Goal: Find specific page/section: Find specific page/section

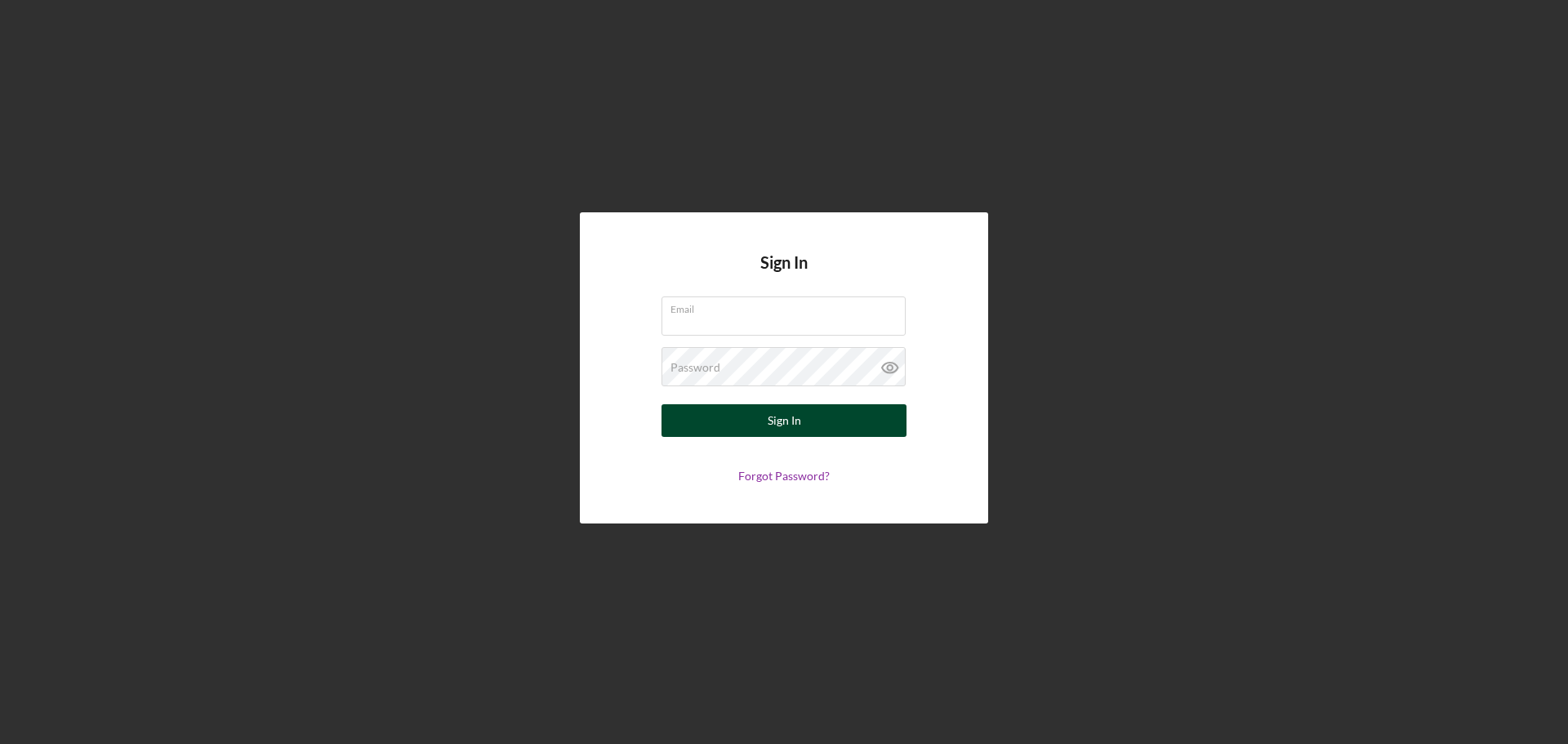
type input "[EMAIL_ADDRESS][DOMAIN_NAME]"
click at [745, 422] on button "Sign In" at bounding box center [784, 421] width 245 height 32
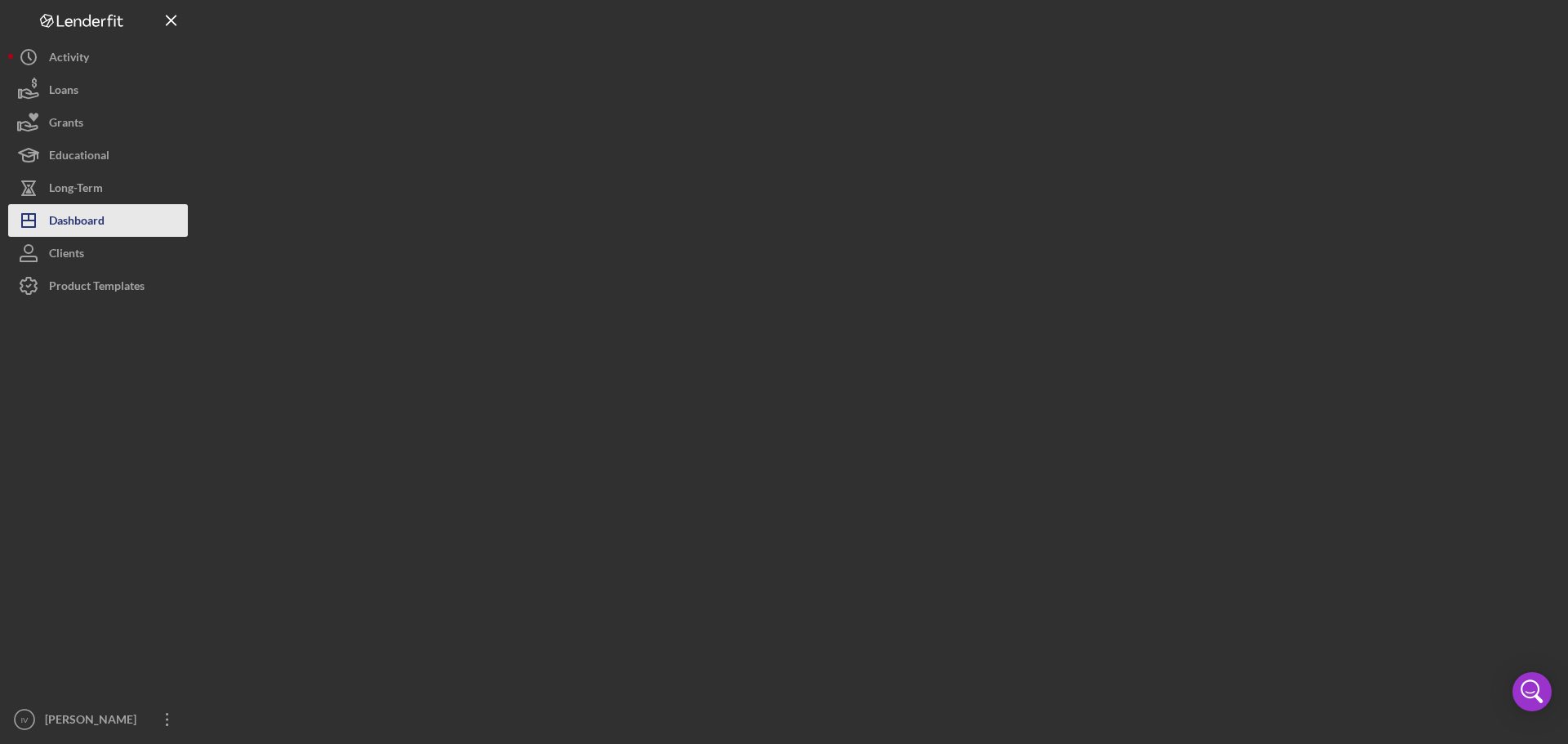
click at [82, 226] on div "Dashboard" at bounding box center [76, 222] width 55 height 37
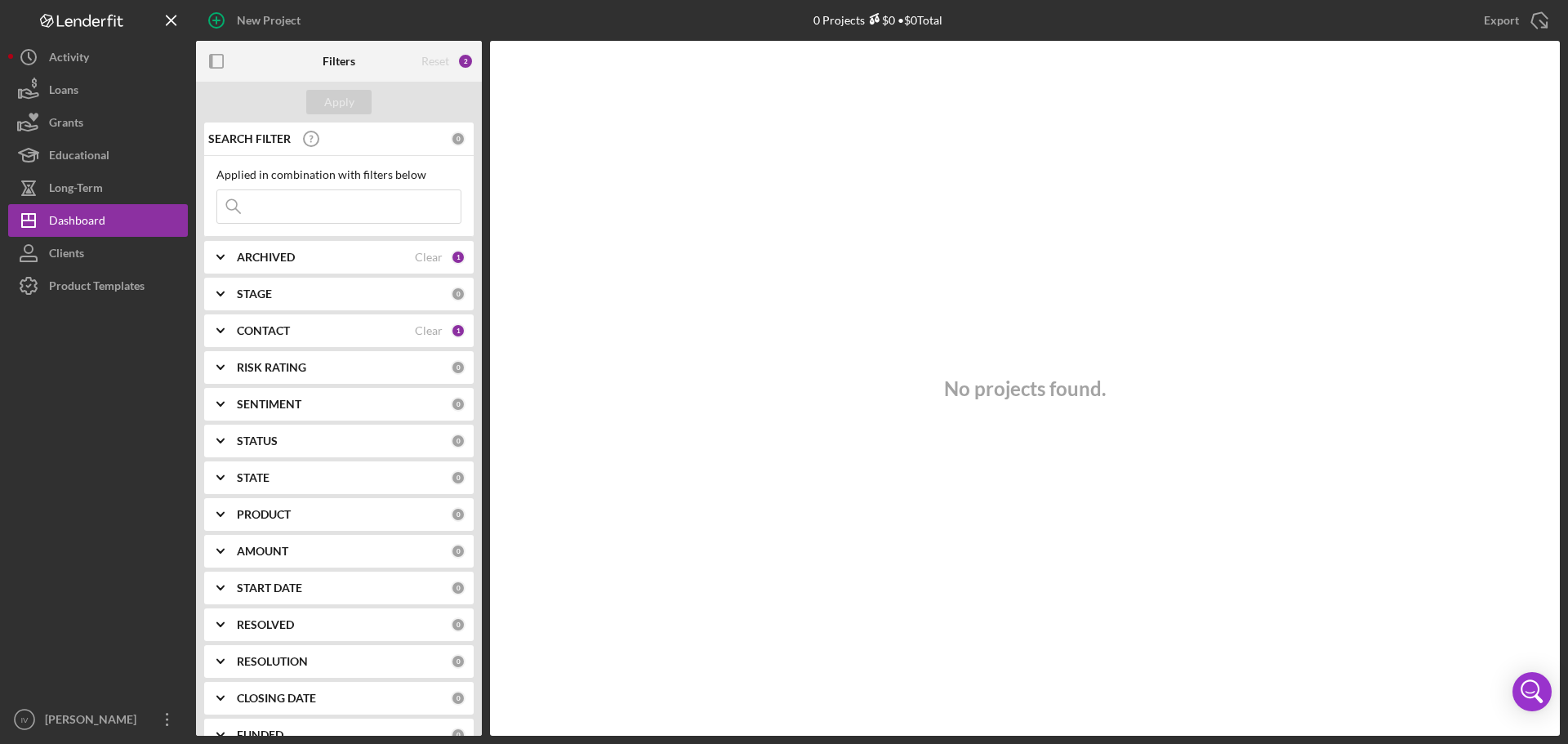
click at [272, 204] on input at bounding box center [339, 206] width 243 height 32
type input "[PERSON_NAME]"
click at [215, 325] on icon "Icon/Expander" at bounding box center [220, 330] width 41 height 41
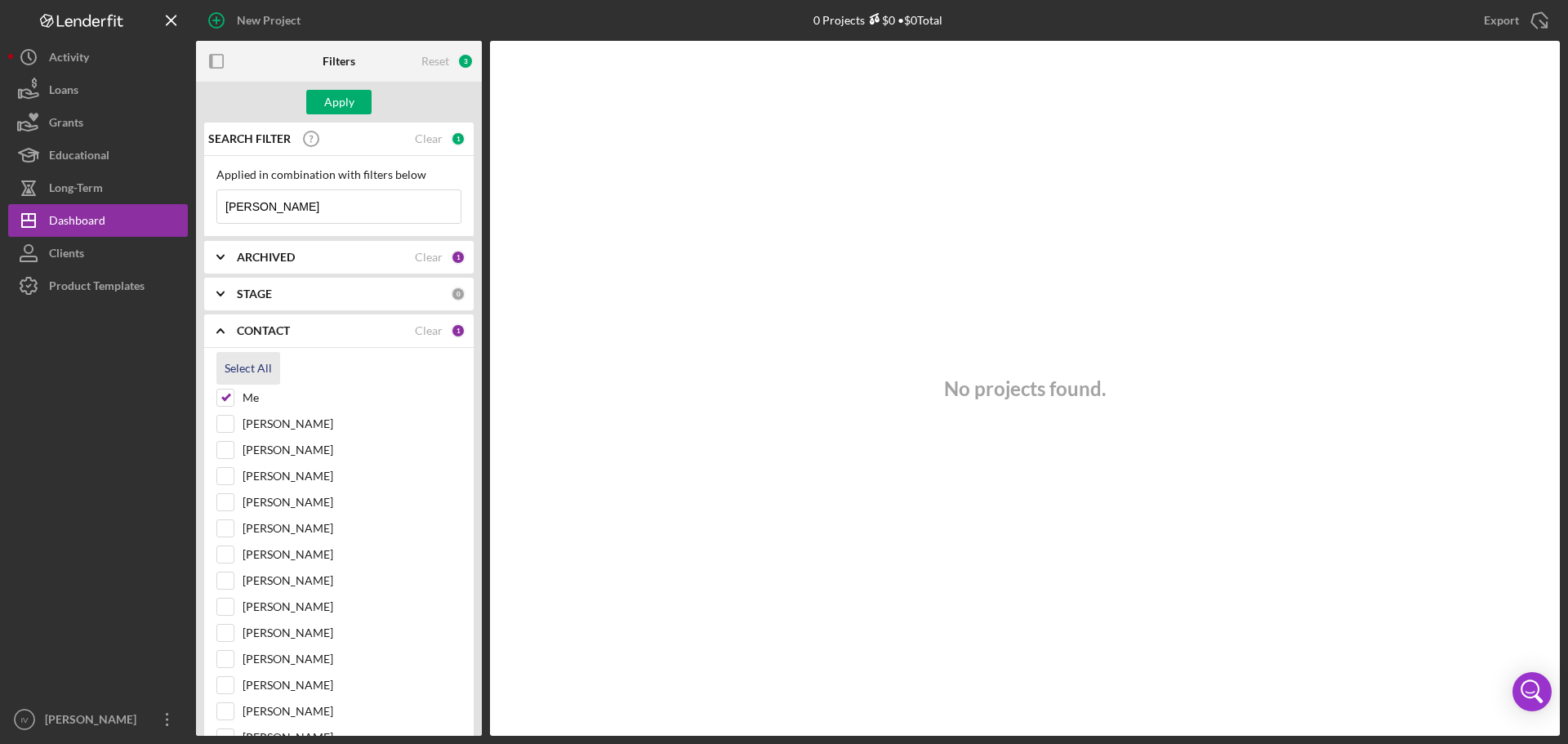
click at [227, 369] on div "Select All" at bounding box center [248, 368] width 48 height 32
checkbox input "true"
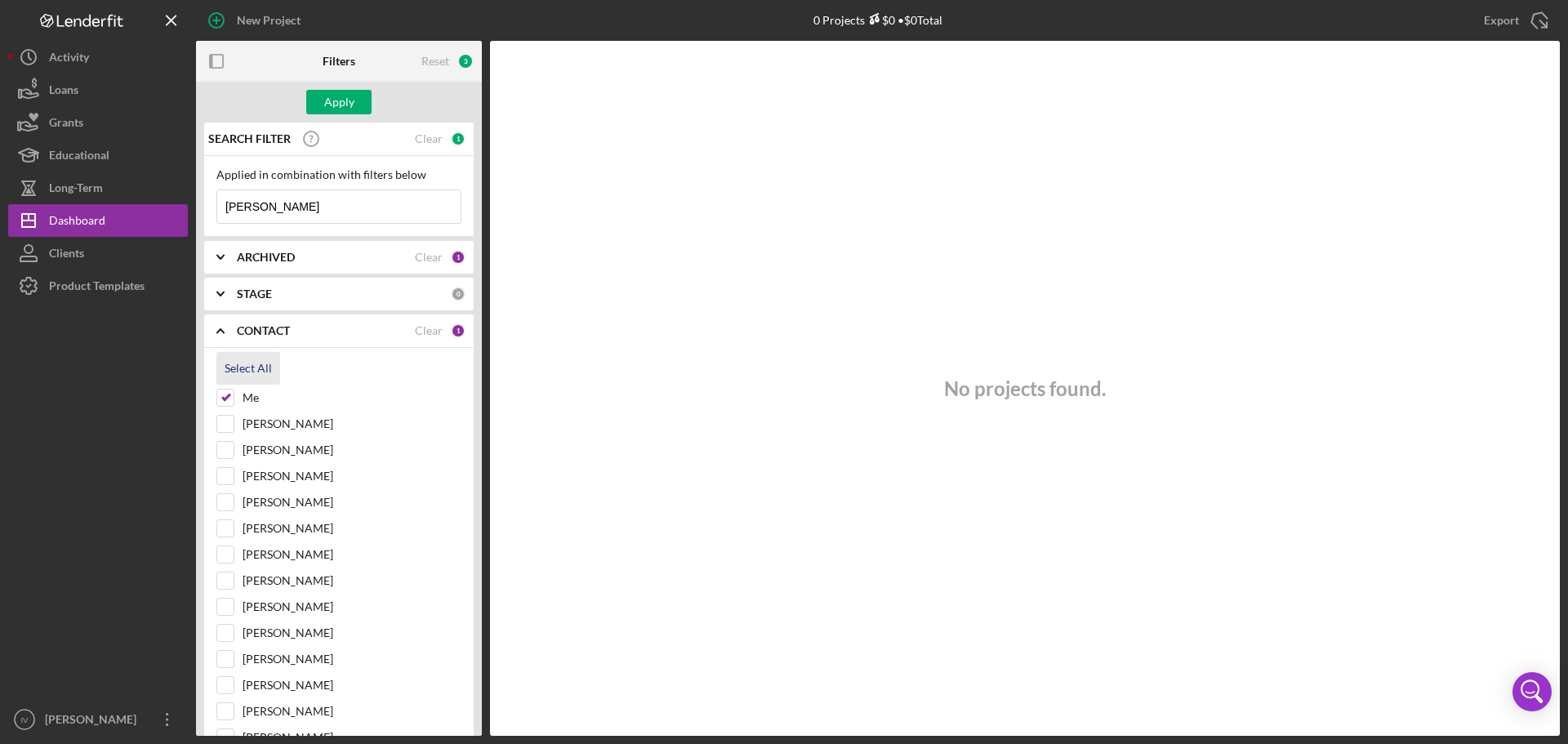
checkbox input "true"
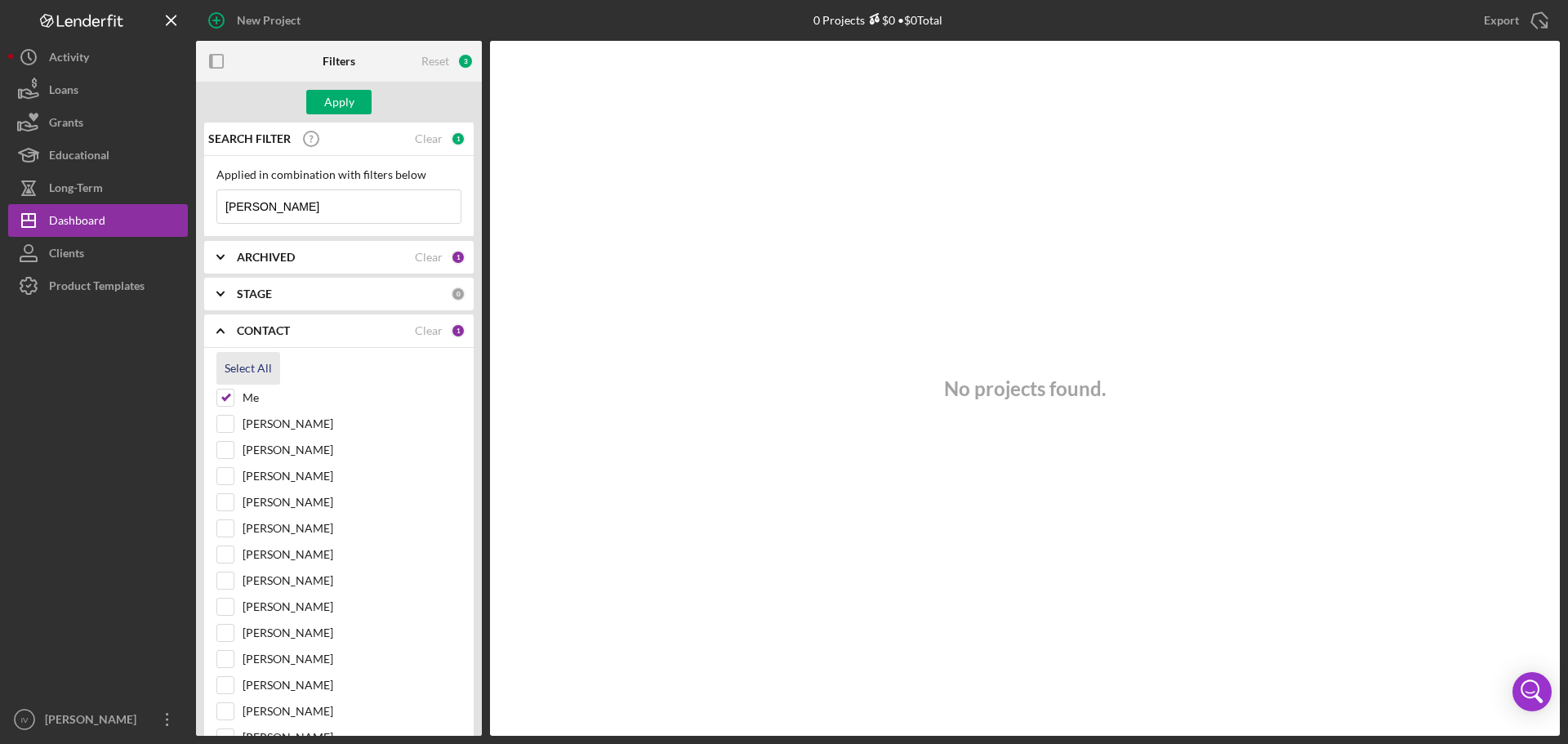
checkbox input "true"
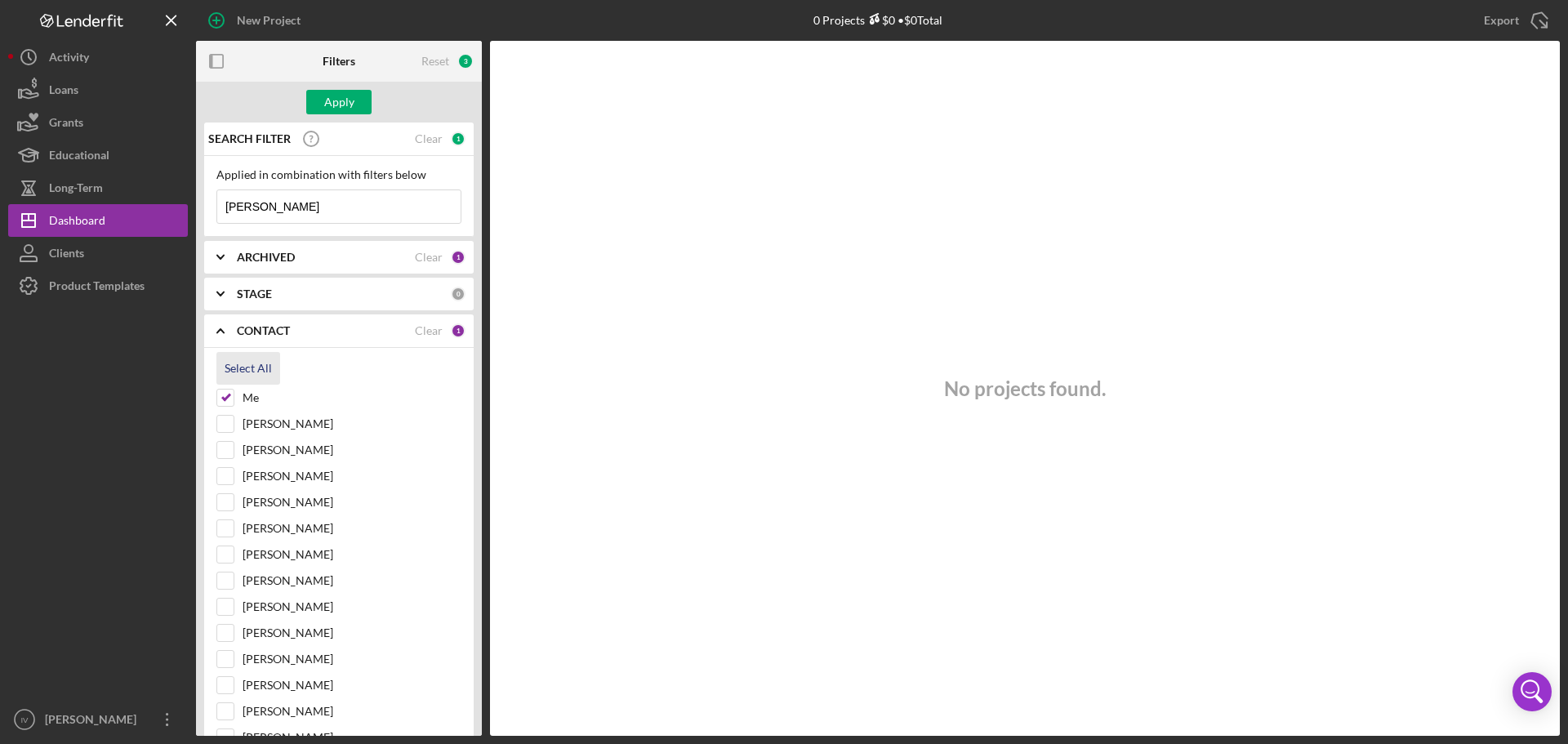
checkbox input "true"
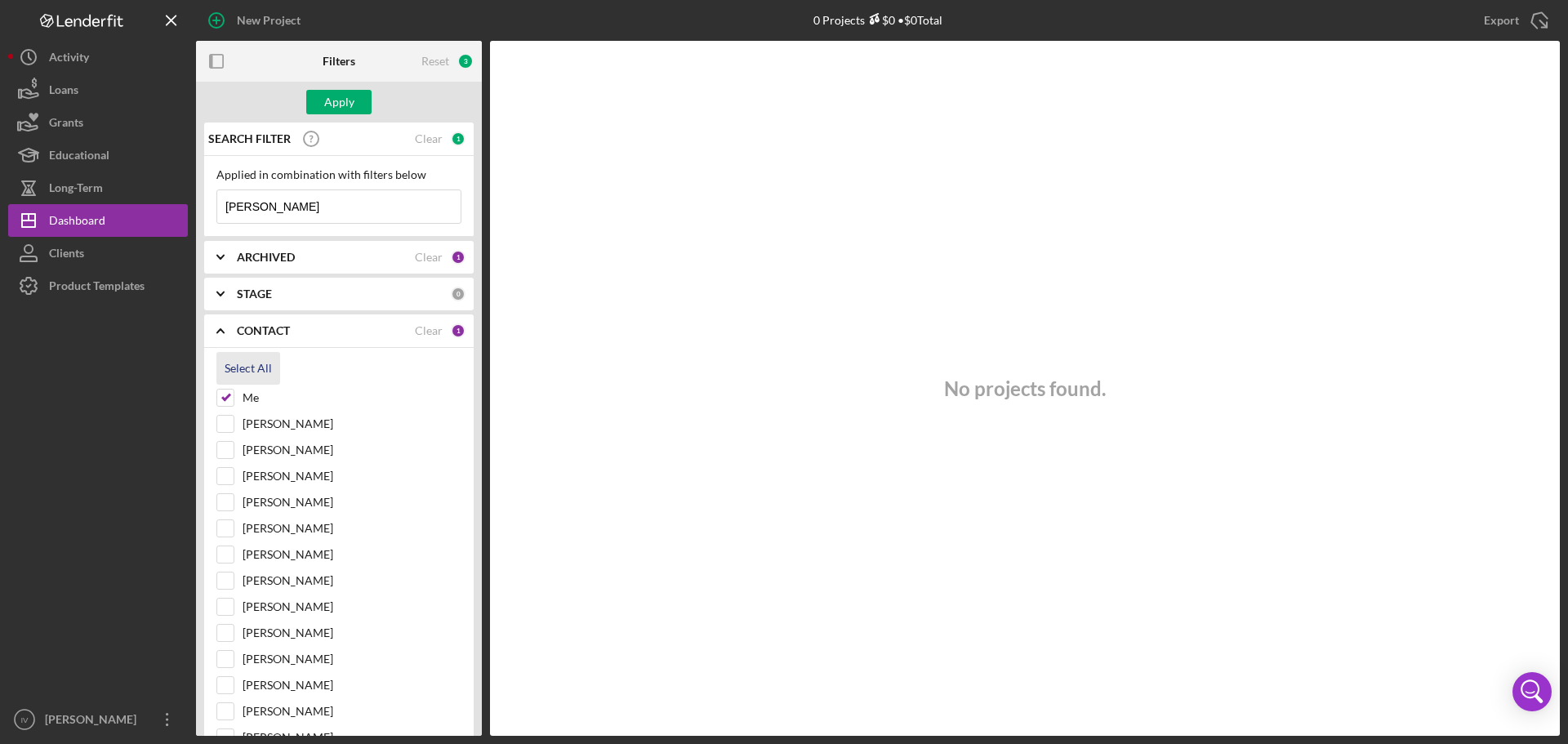
checkbox input "true"
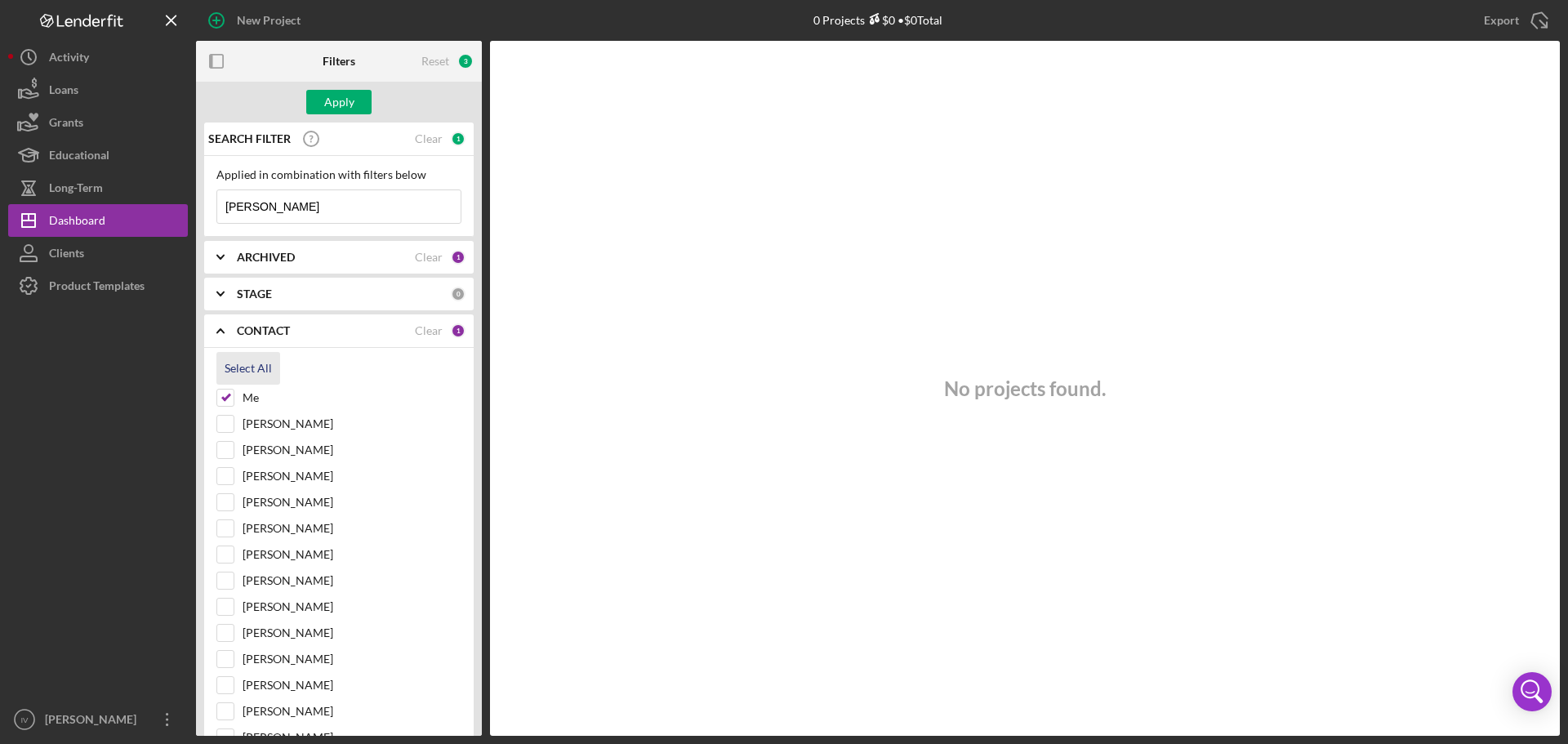
checkbox input "true"
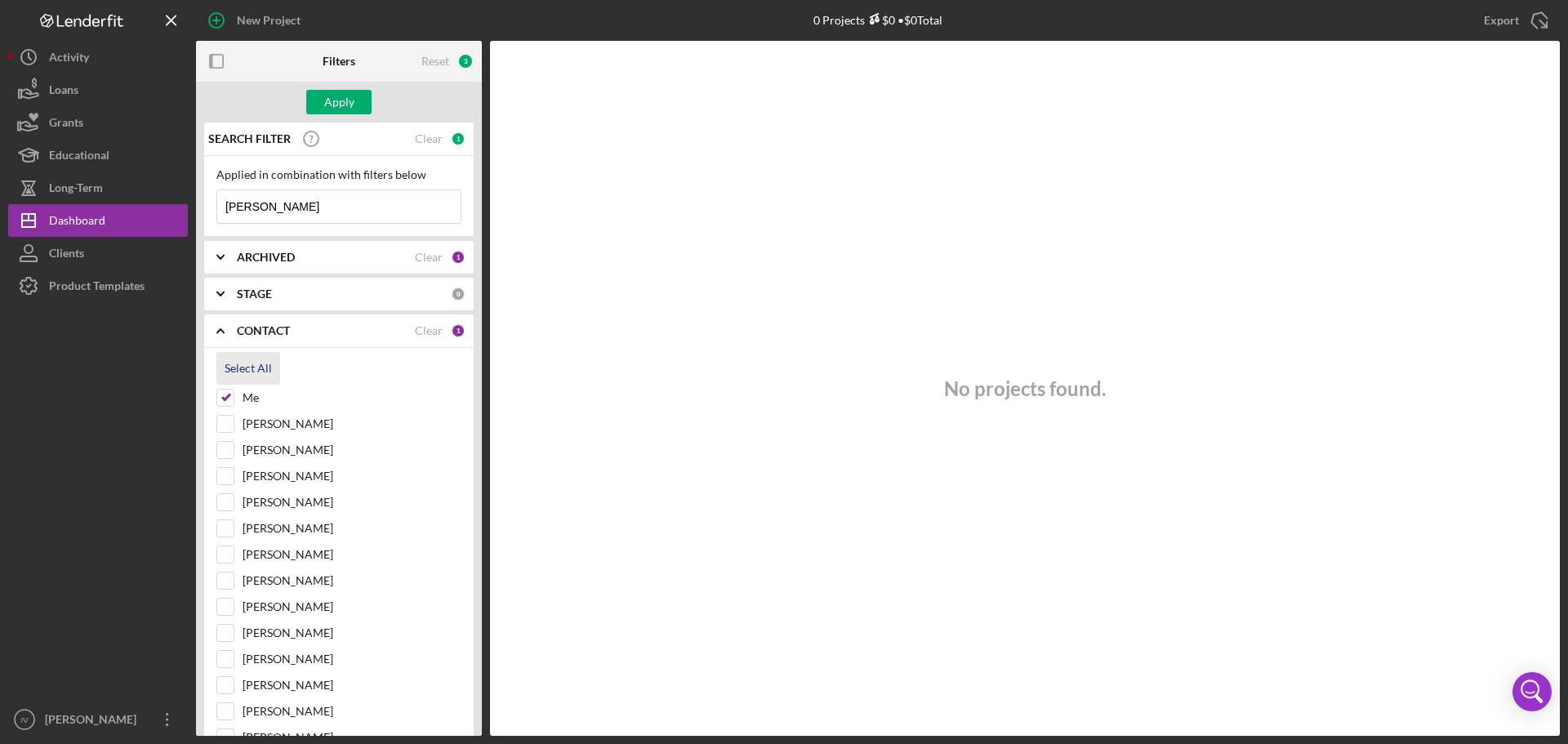
checkbox input "true"
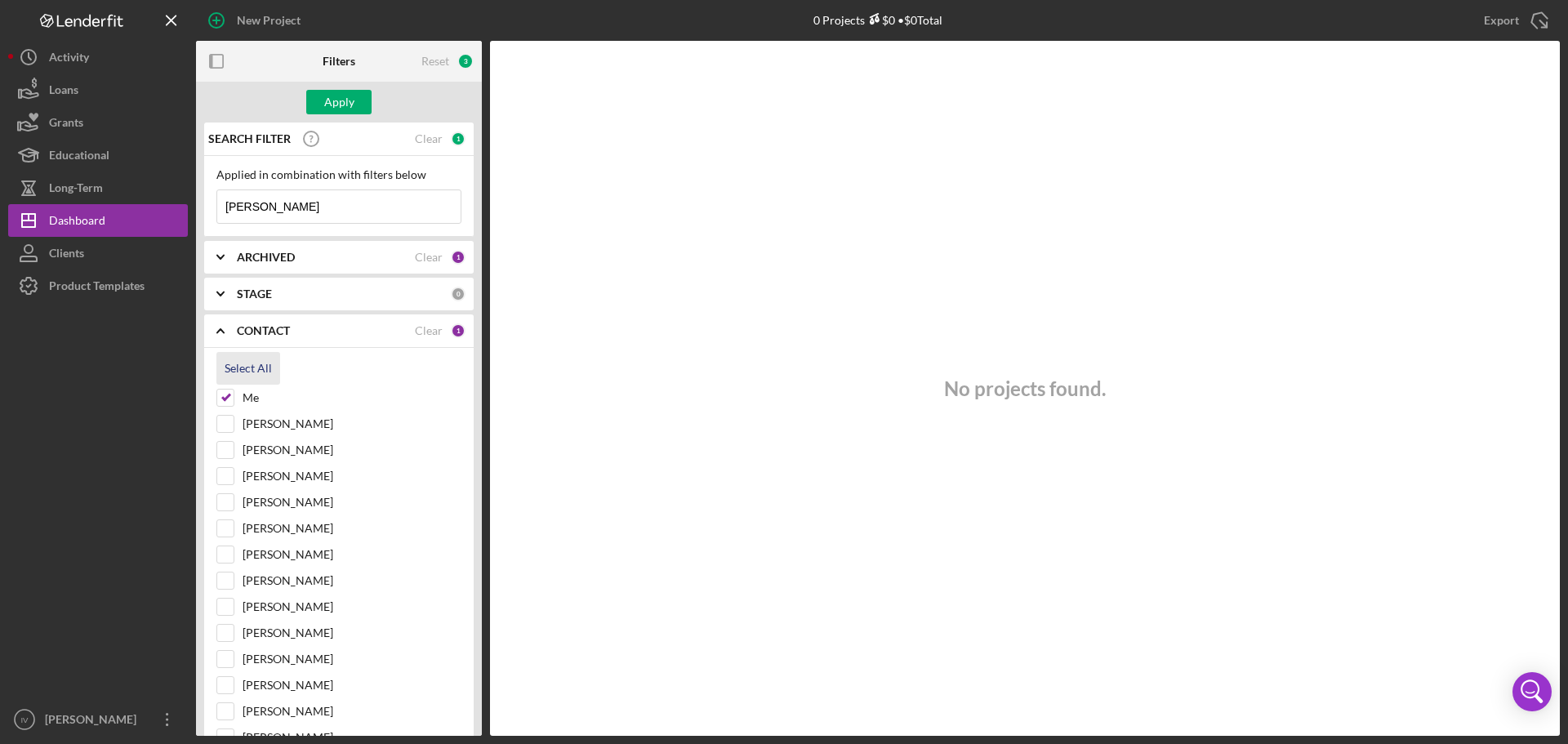
checkbox input "true"
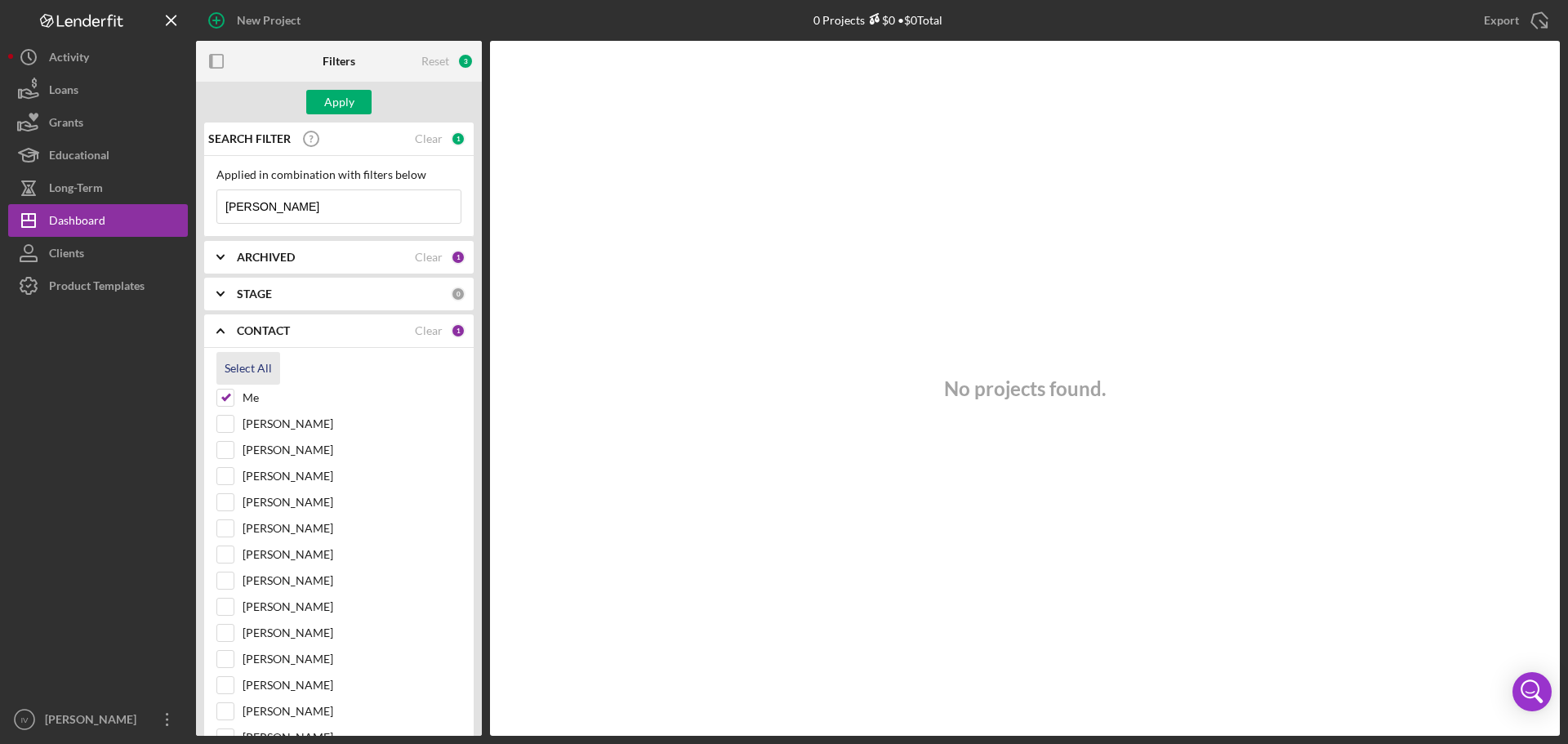
checkbox input "true"
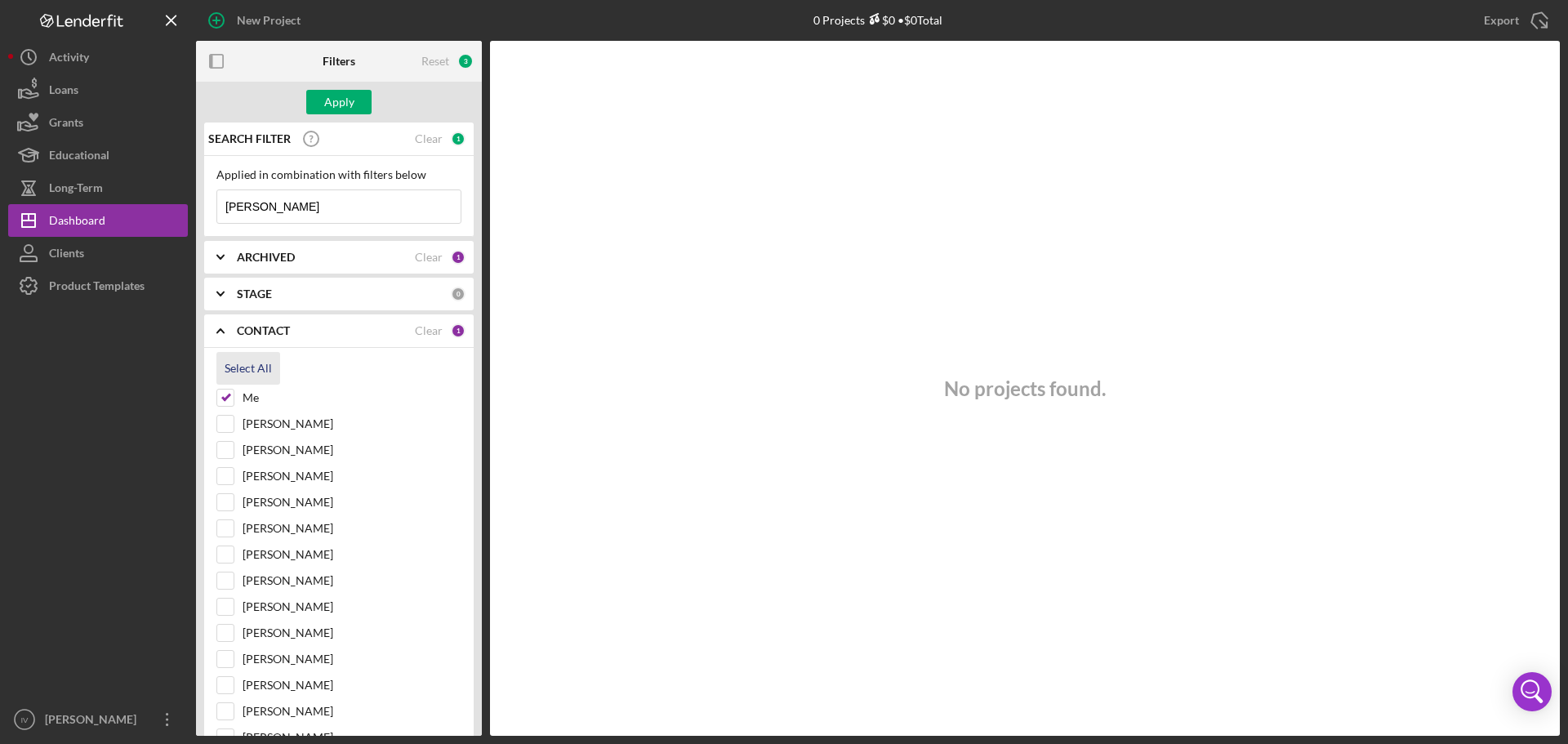
checkbox input "true"
drag, startPoint x: 340, startPoint y: 206, endPoint x: 343, endPoint y: 222, distance: 16.3
click at [340, 206] on input "[PERSON_NAME]" at bounding box center [339, 206] width 243 height 32
click at [218, 261] on icon "Icon/Expander" at bounding box center [220, 257] width 41 height 41
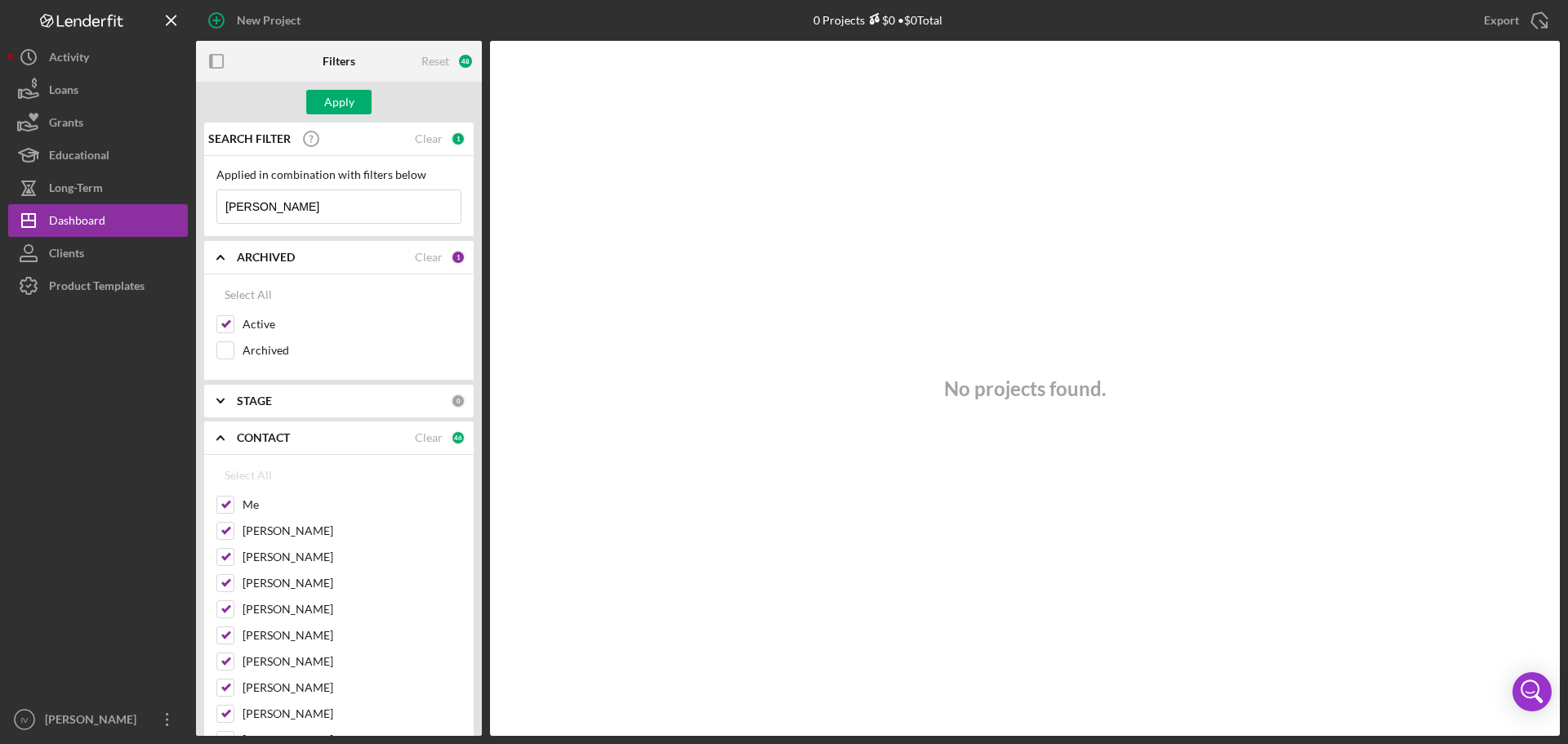
click at [218, 261] on icon "Icon/Expander" at bounding box center [220, 257] width 41 height 41
click at [300, 188] on div "Applied in combination with filters below [PERSON_NAME] Icon/Menu Close" at bounding box center [339, 196] width 245 height 55
click at [288, 198] on input "[PERSON_NAME]" at bounding box center [339, 206] width 243 height 32
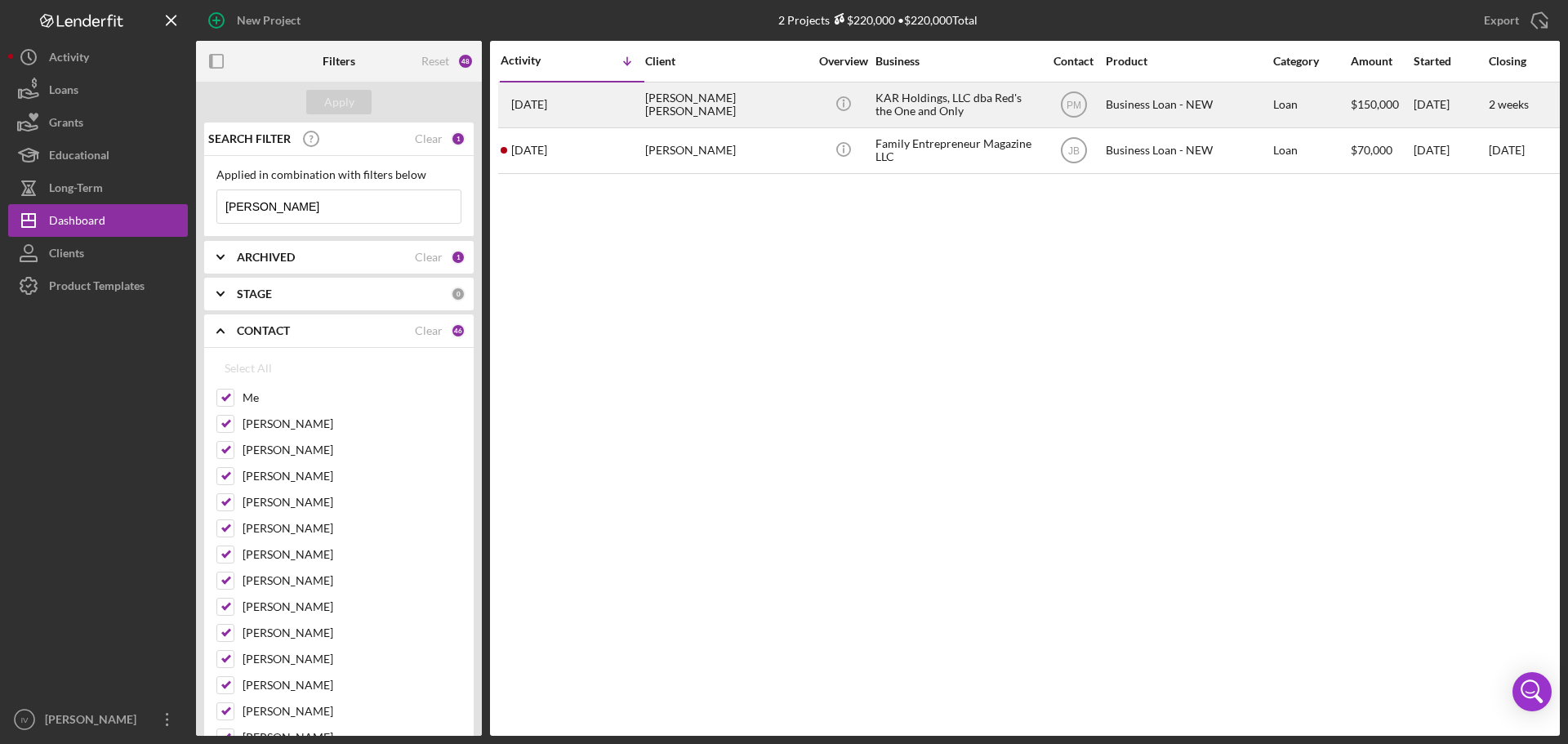
click at [1126, 107] on div "Business Loan - NEW" at bounding box center [1187, 104] width 163 height 43
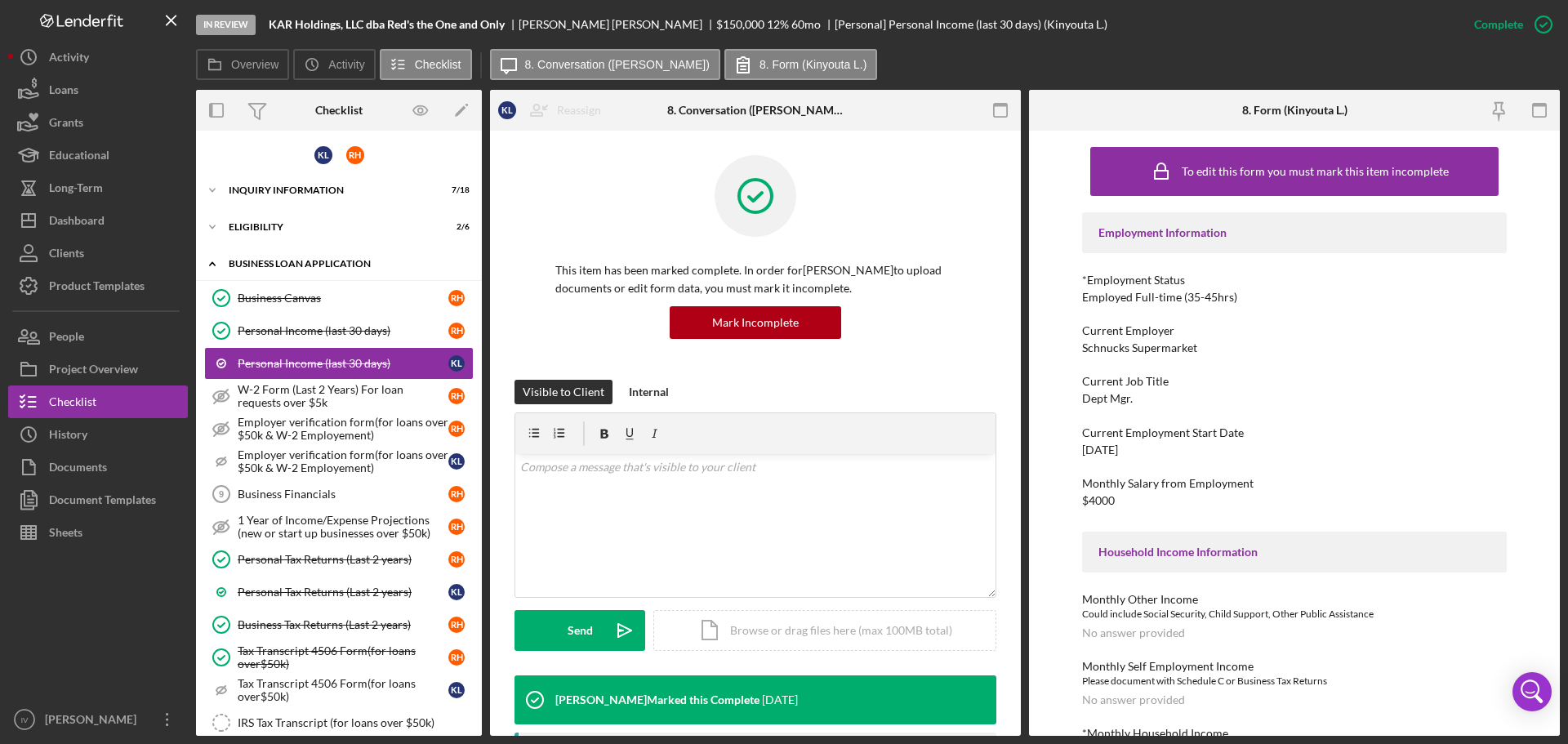
click at [212, 267] on icon "Icon/Expander" at bounding box center [212, 263] width 32 height 32
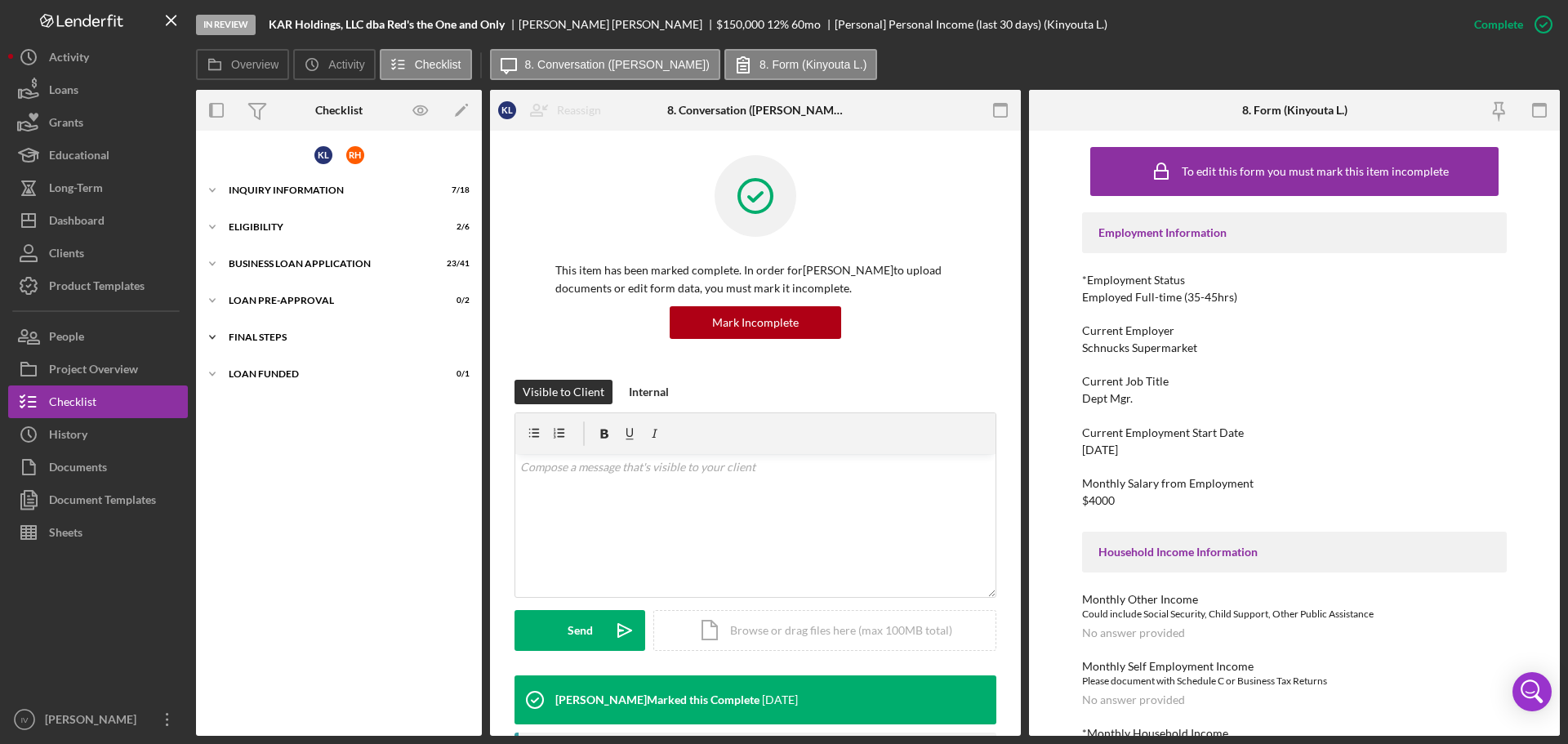
click at [212, 332] on icon "Icon/Expander" at bounding box center [212, 337] width 32 height 32
